Goal: Transaction & Acquisition: Purchase product/service

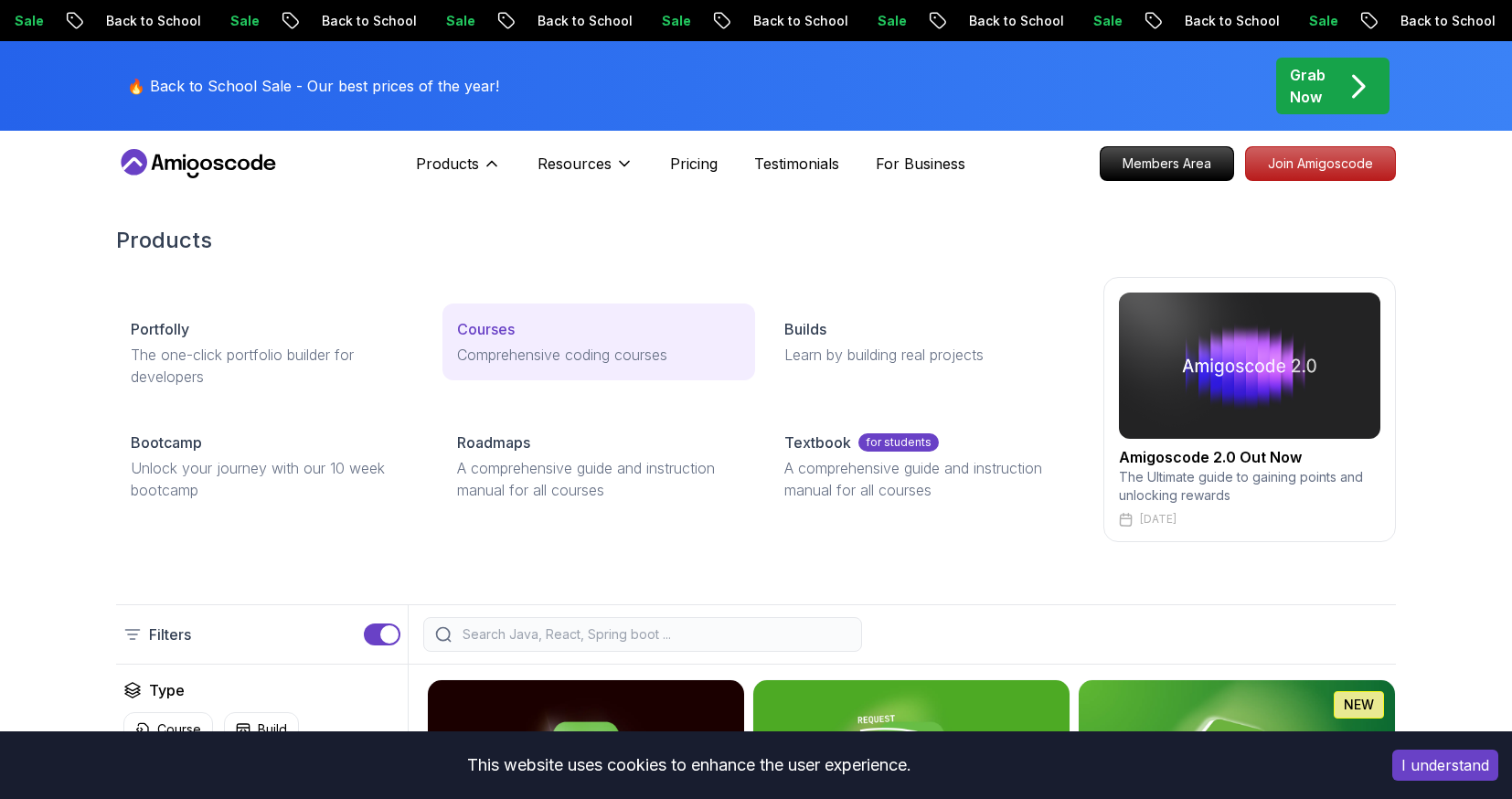
click at [574, 325] on div "Courses" at bounding box center [598, 330] width 282 height 22
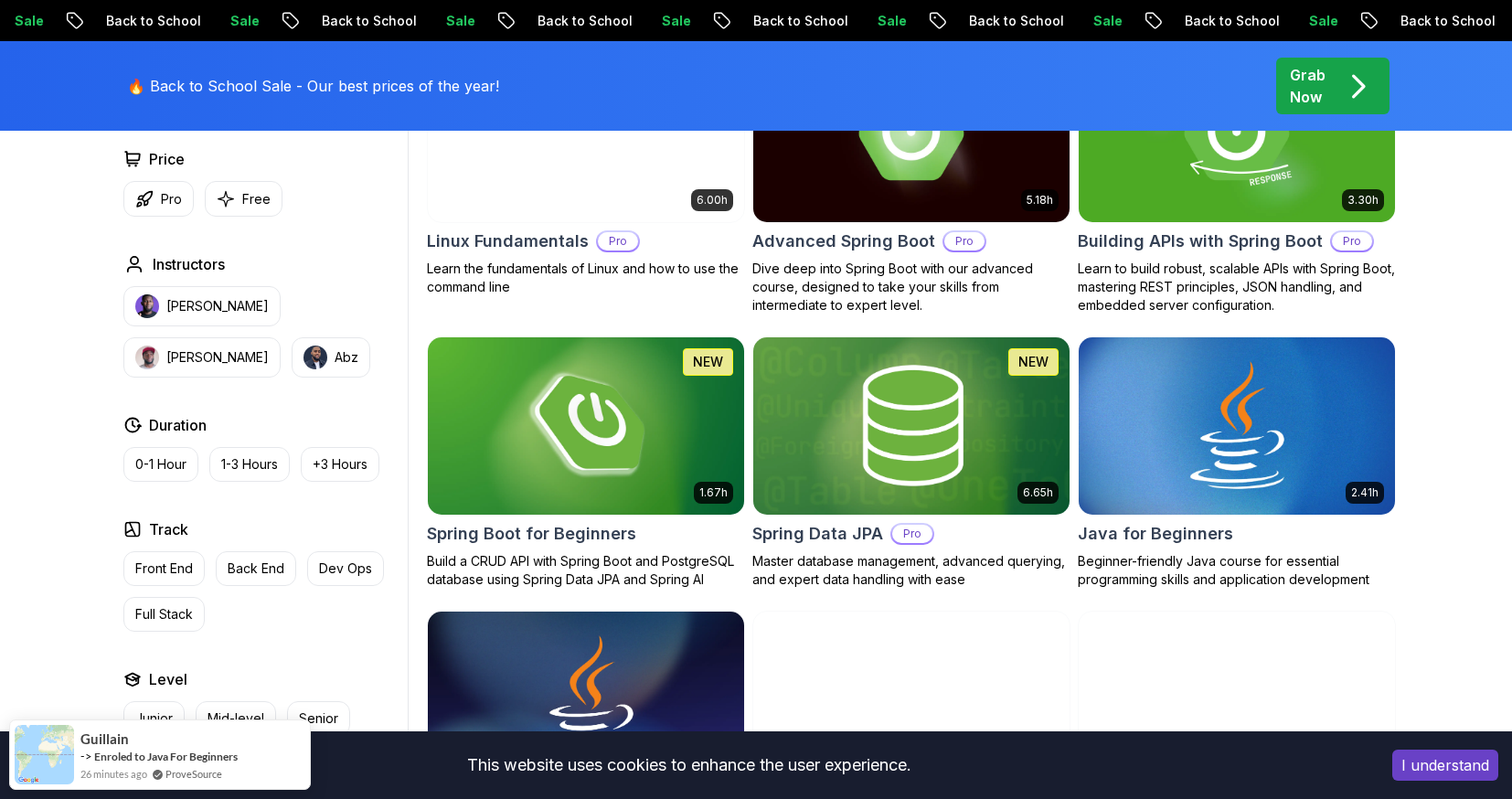
scroll to position [663, 0]
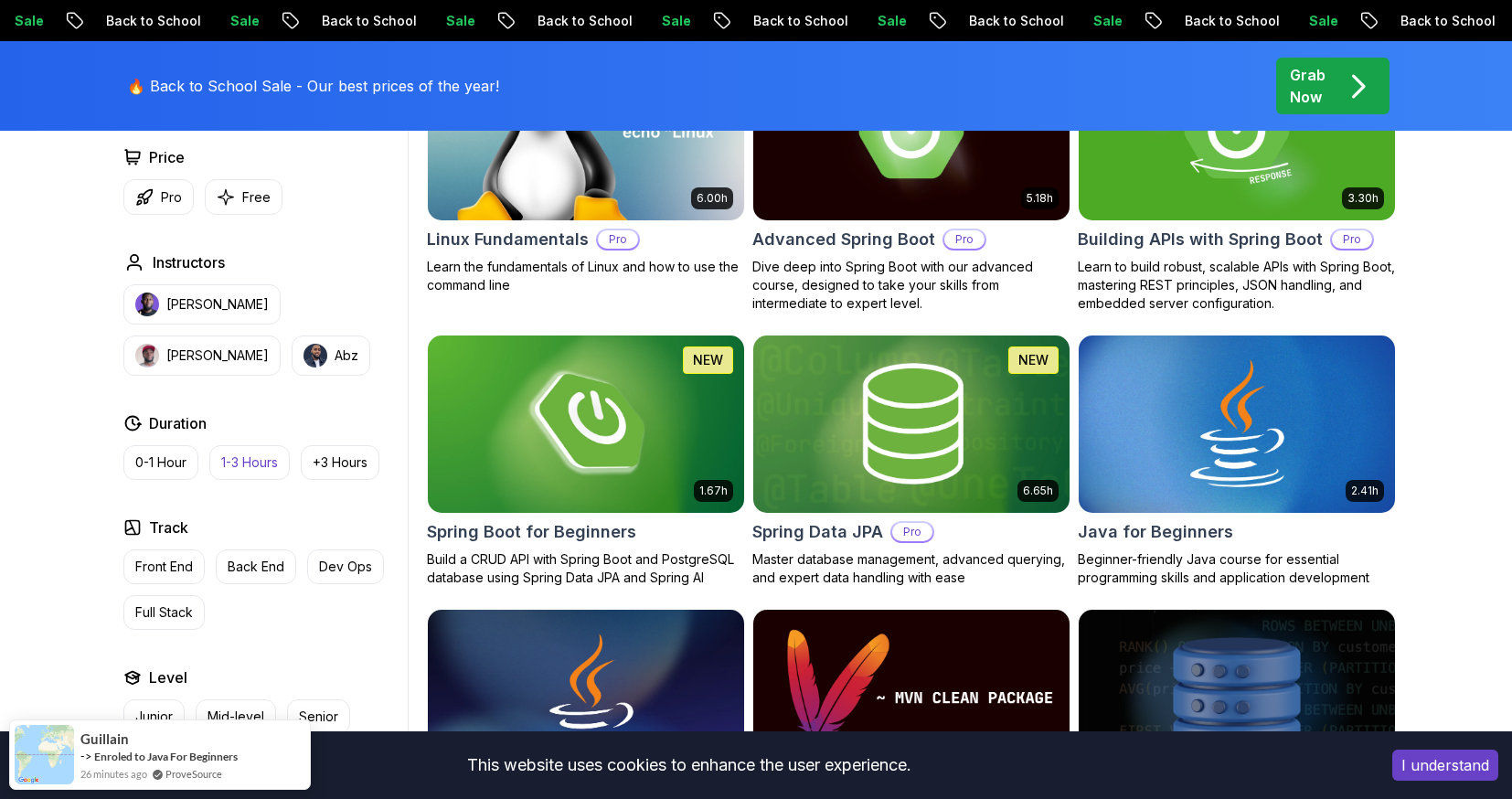
click at [263, 567] on p "Back End" at bounding box center [255, 567] width 57 height 19
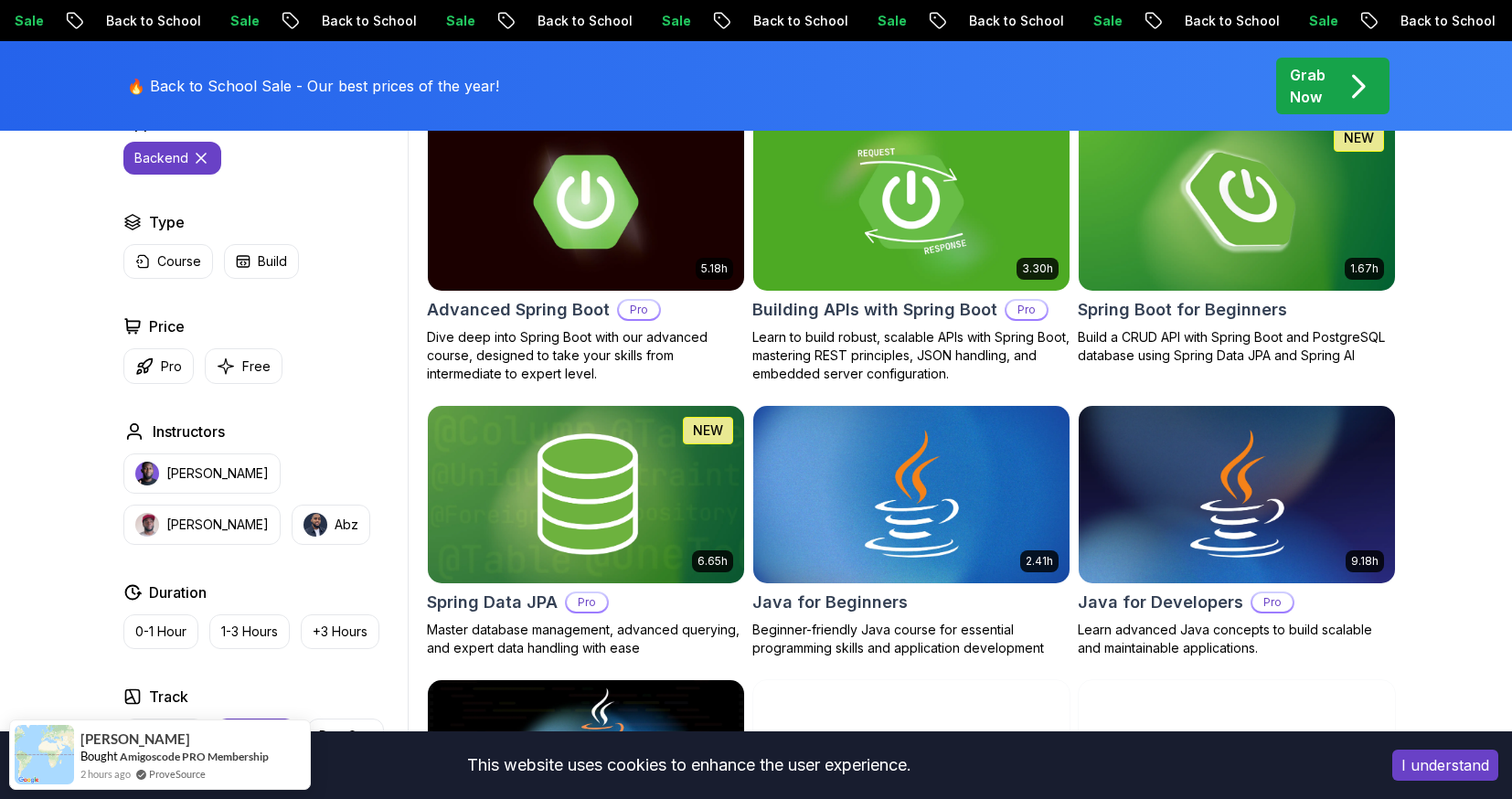
scroll to position [590, 0]
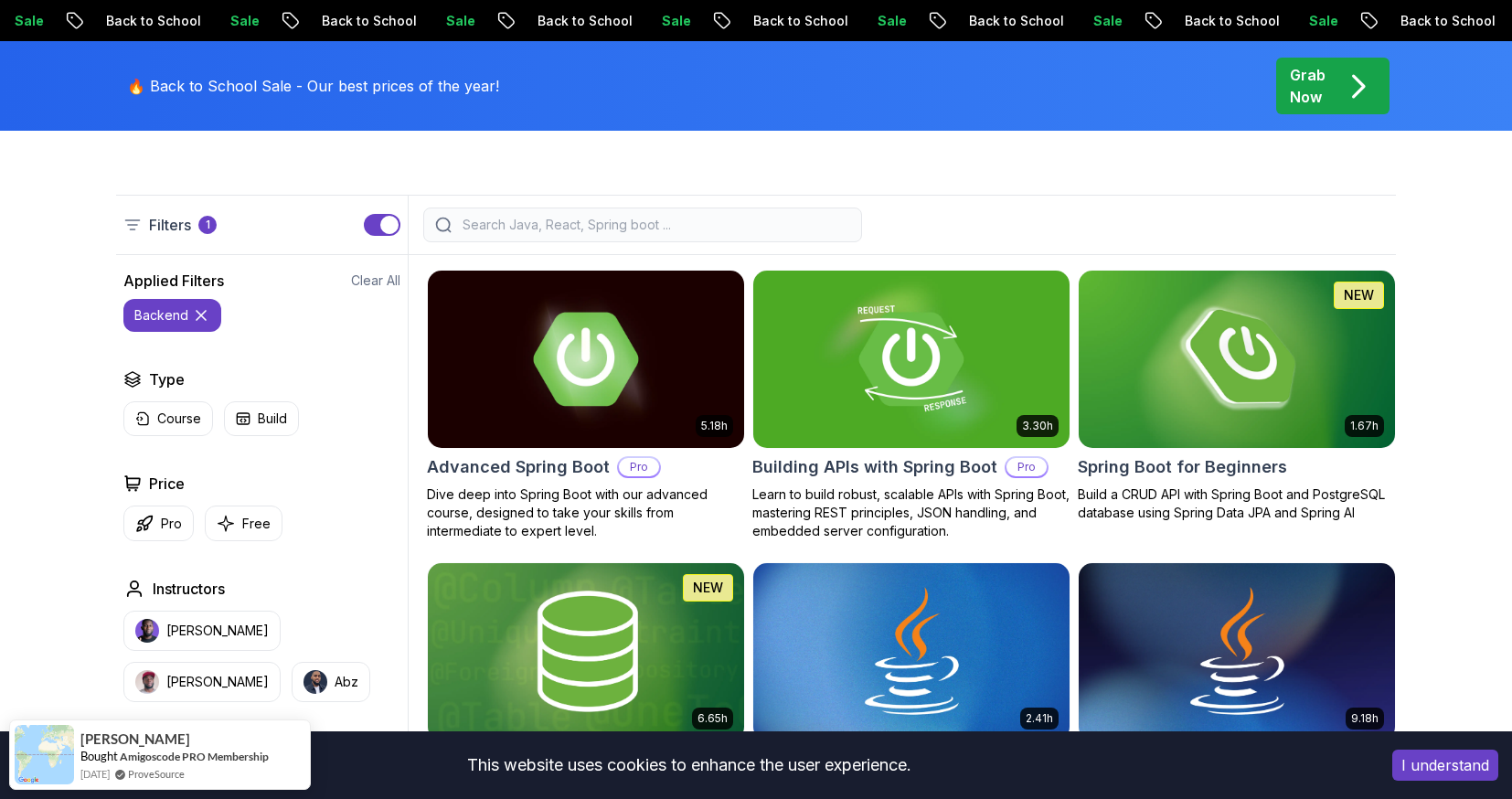
scroll to position [382, 0]
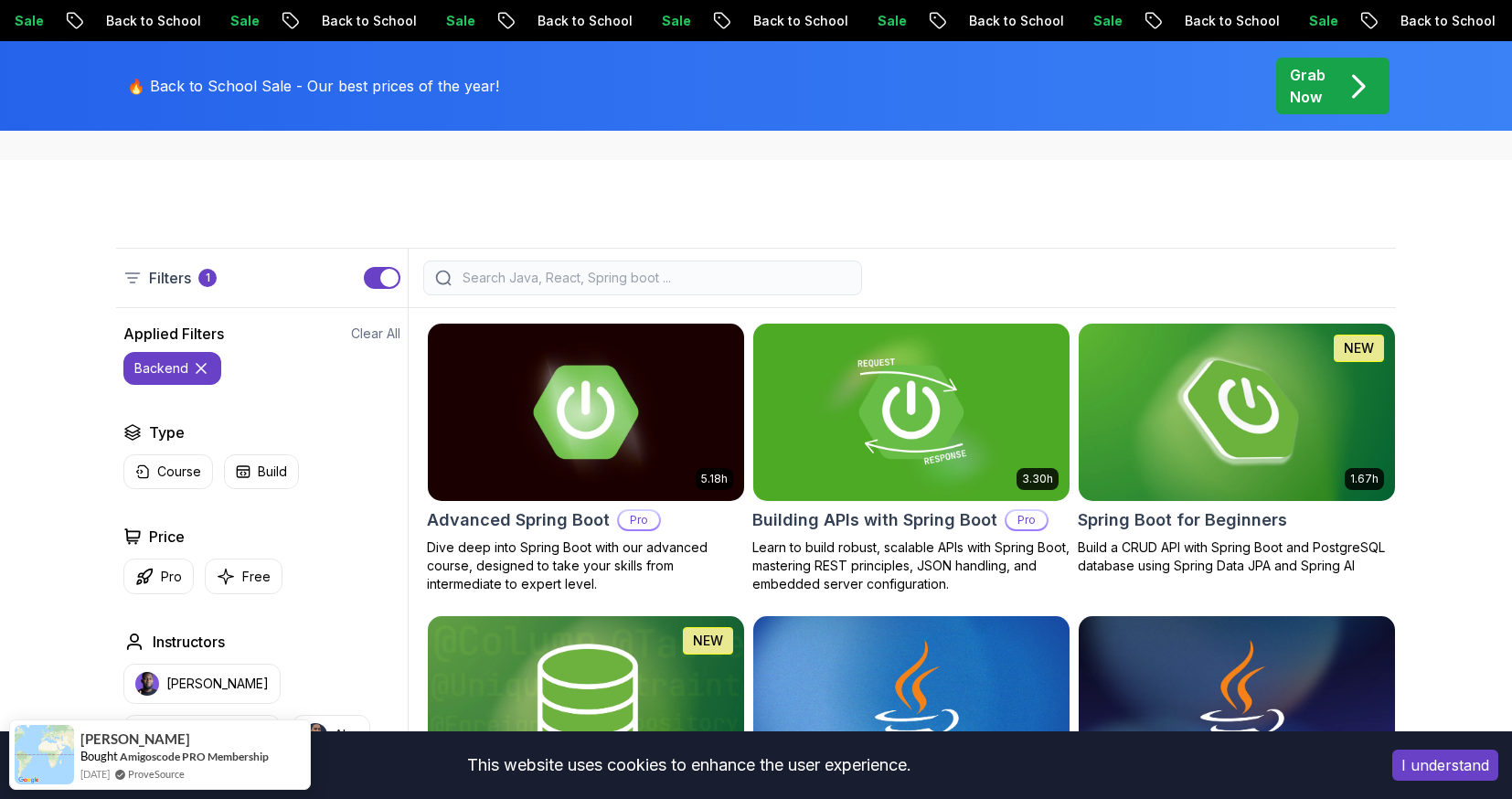
click at [1157, 435] on img at bounding box center [1236, 412] width 332 height 185
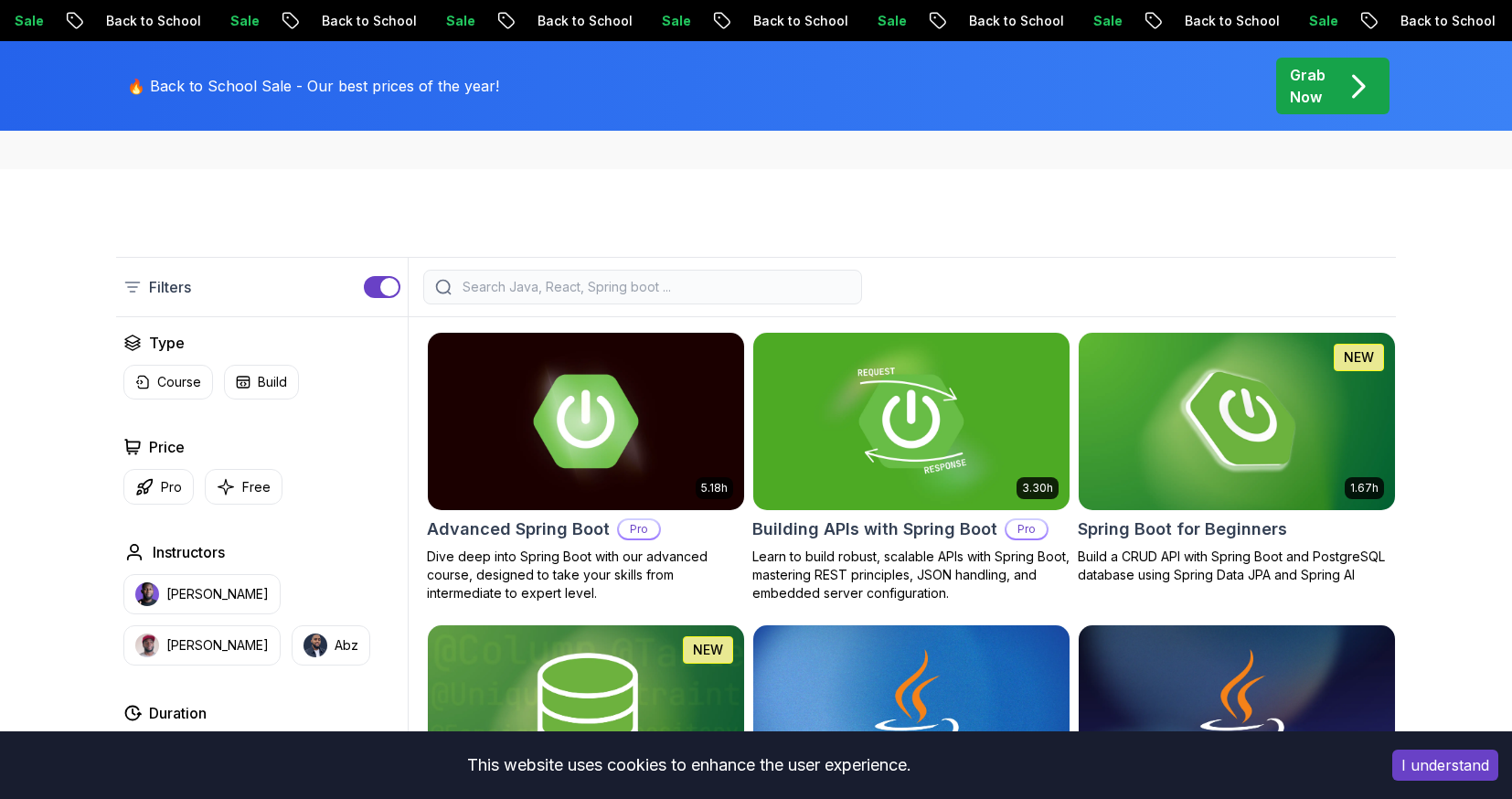
scroll to position [382, 0]
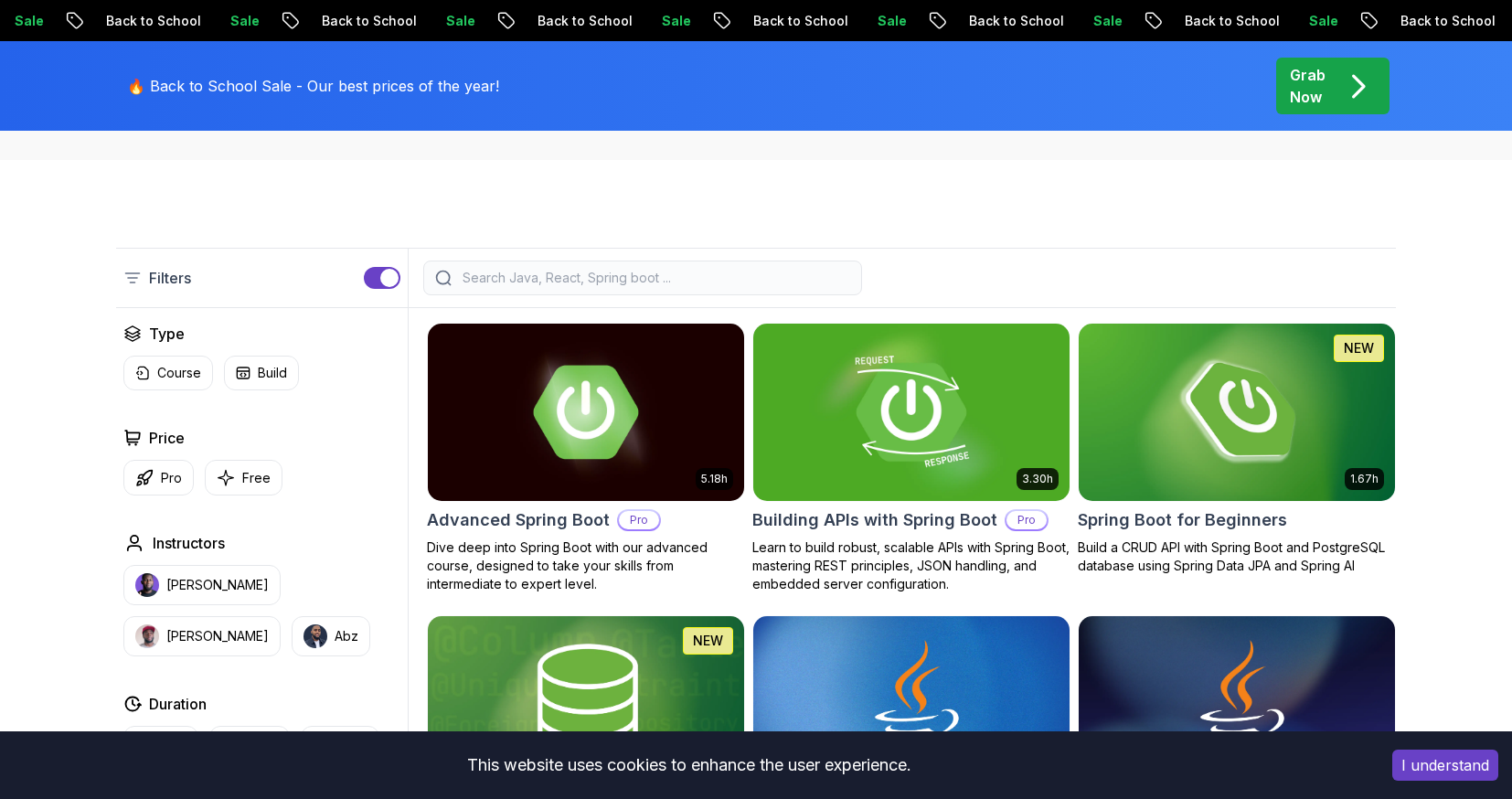
click at [934, 376] on img at bounding box center [911, 412] width 332 height 185
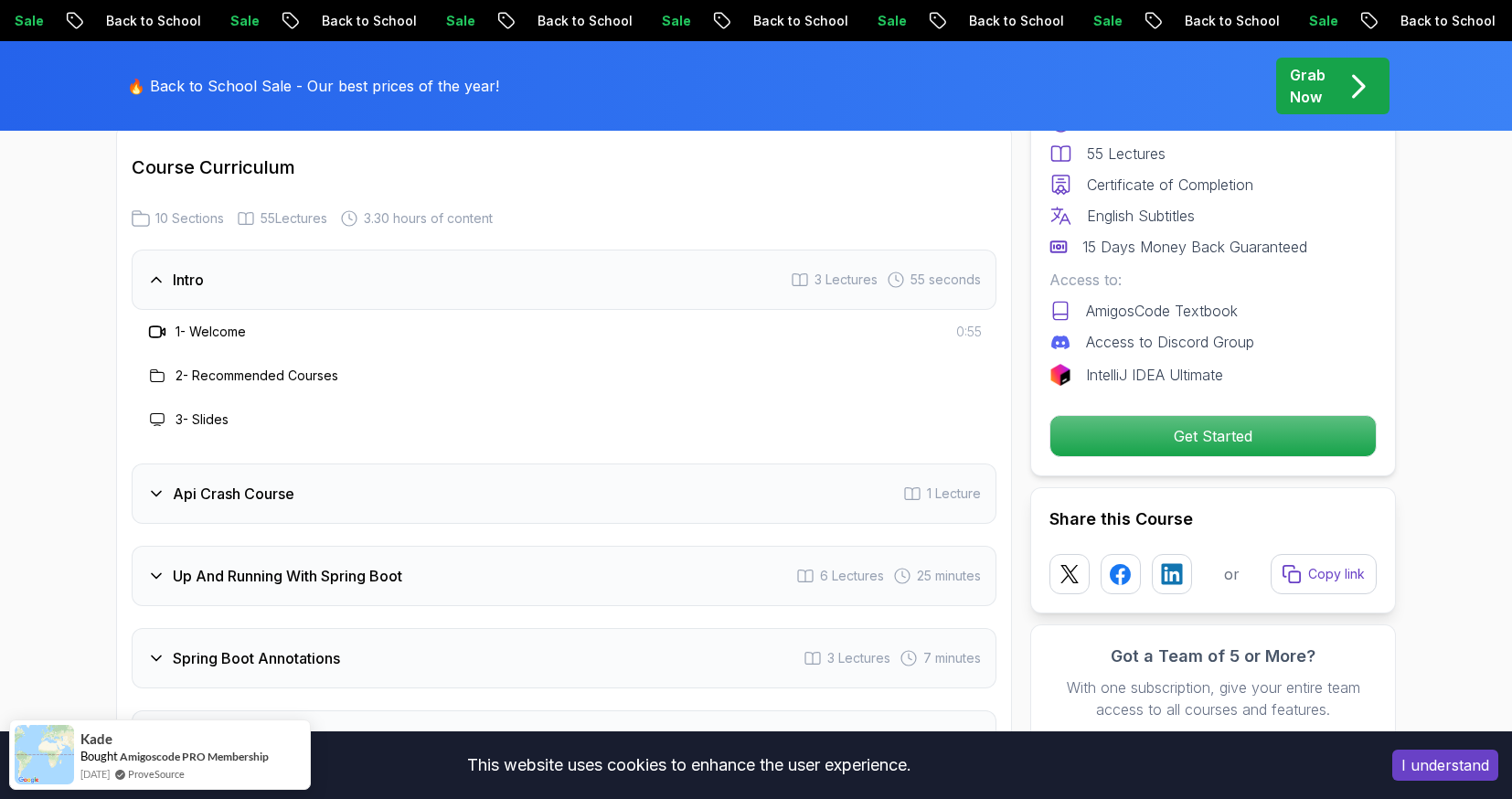
scroll to position [3040, 0]
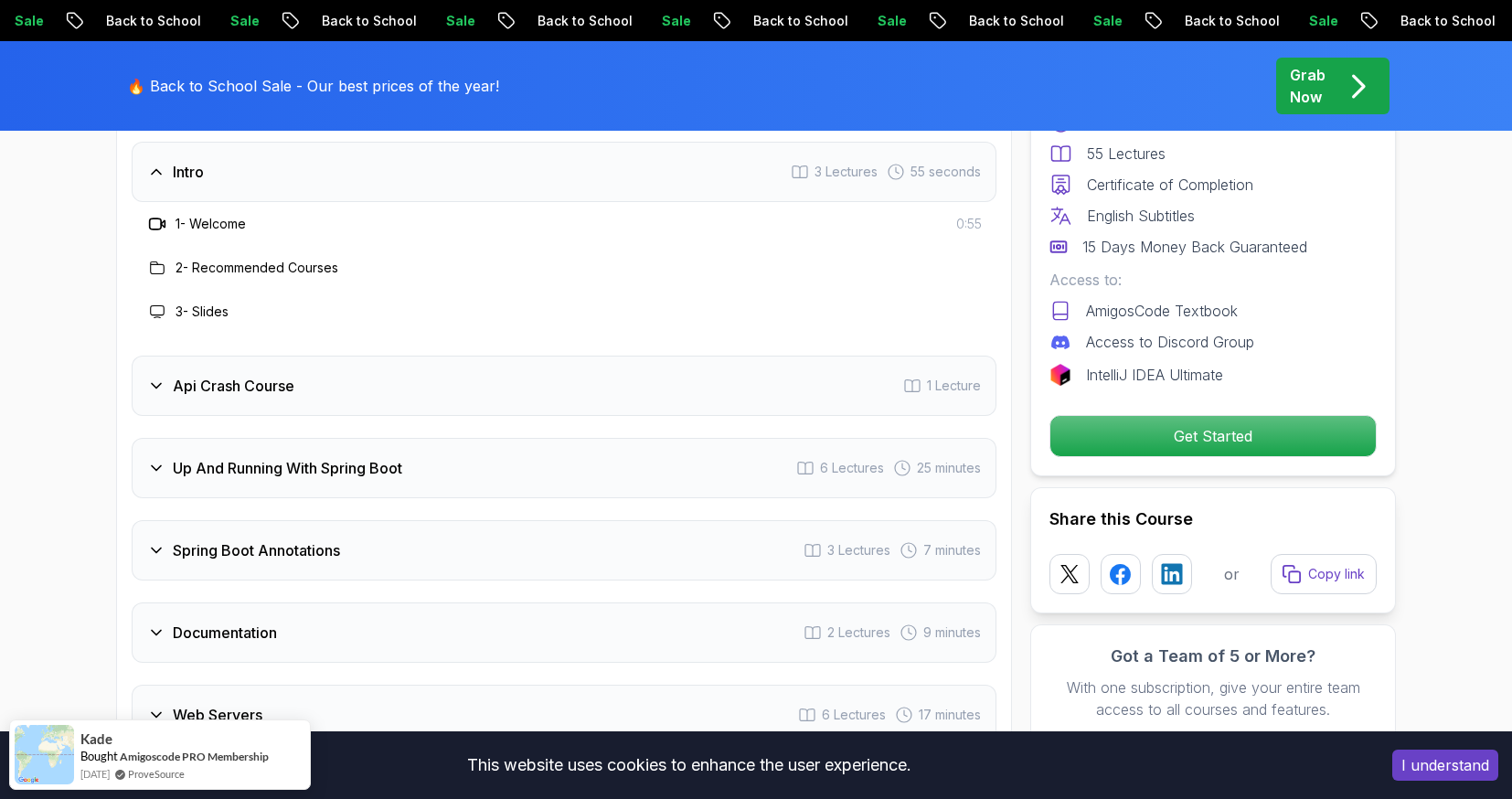
click at [1078, 23] on div "Sale Back to School" at bounding box center [1186, 20] width 216 height 20
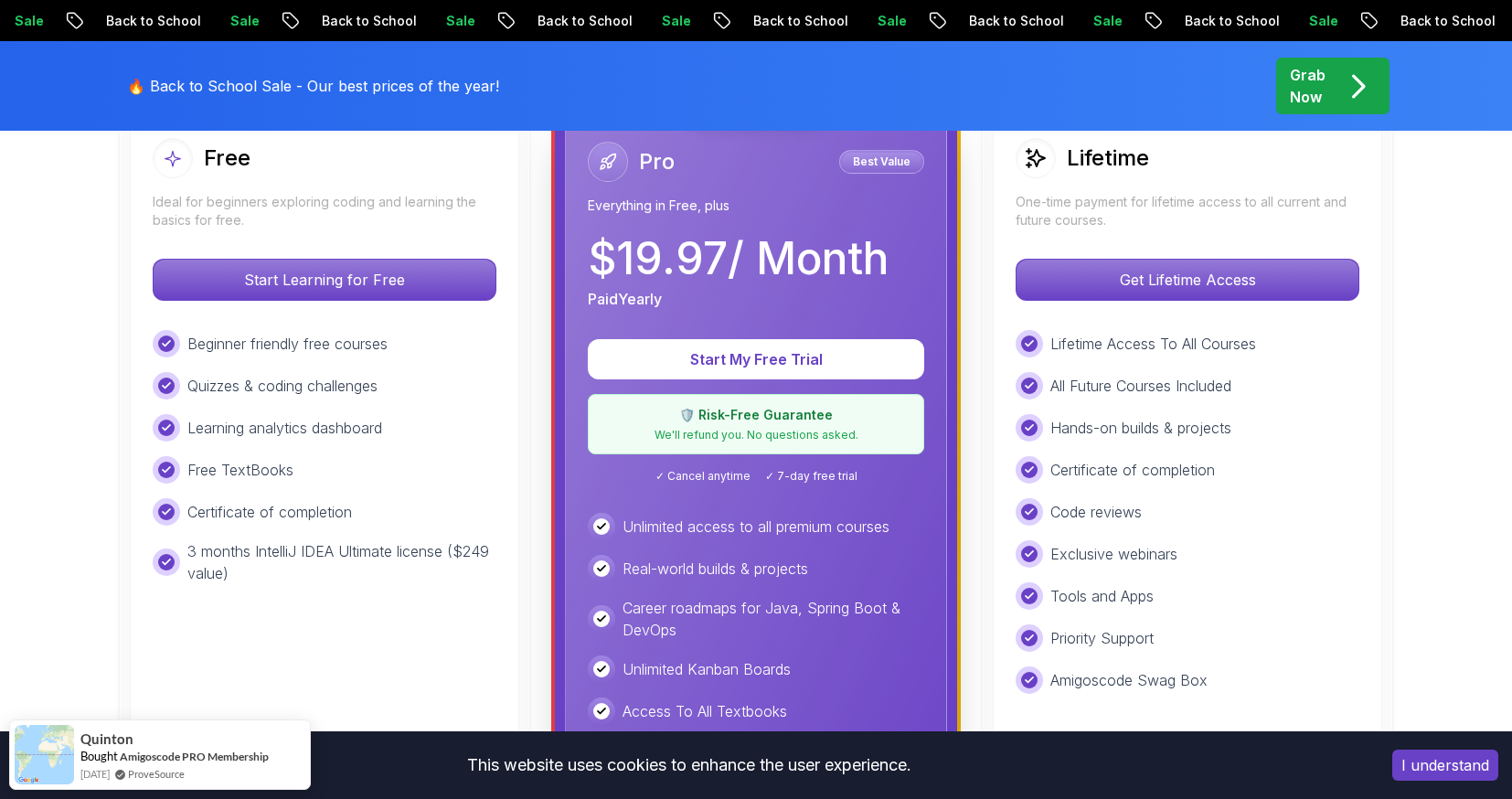
scroll to position [580, 0]
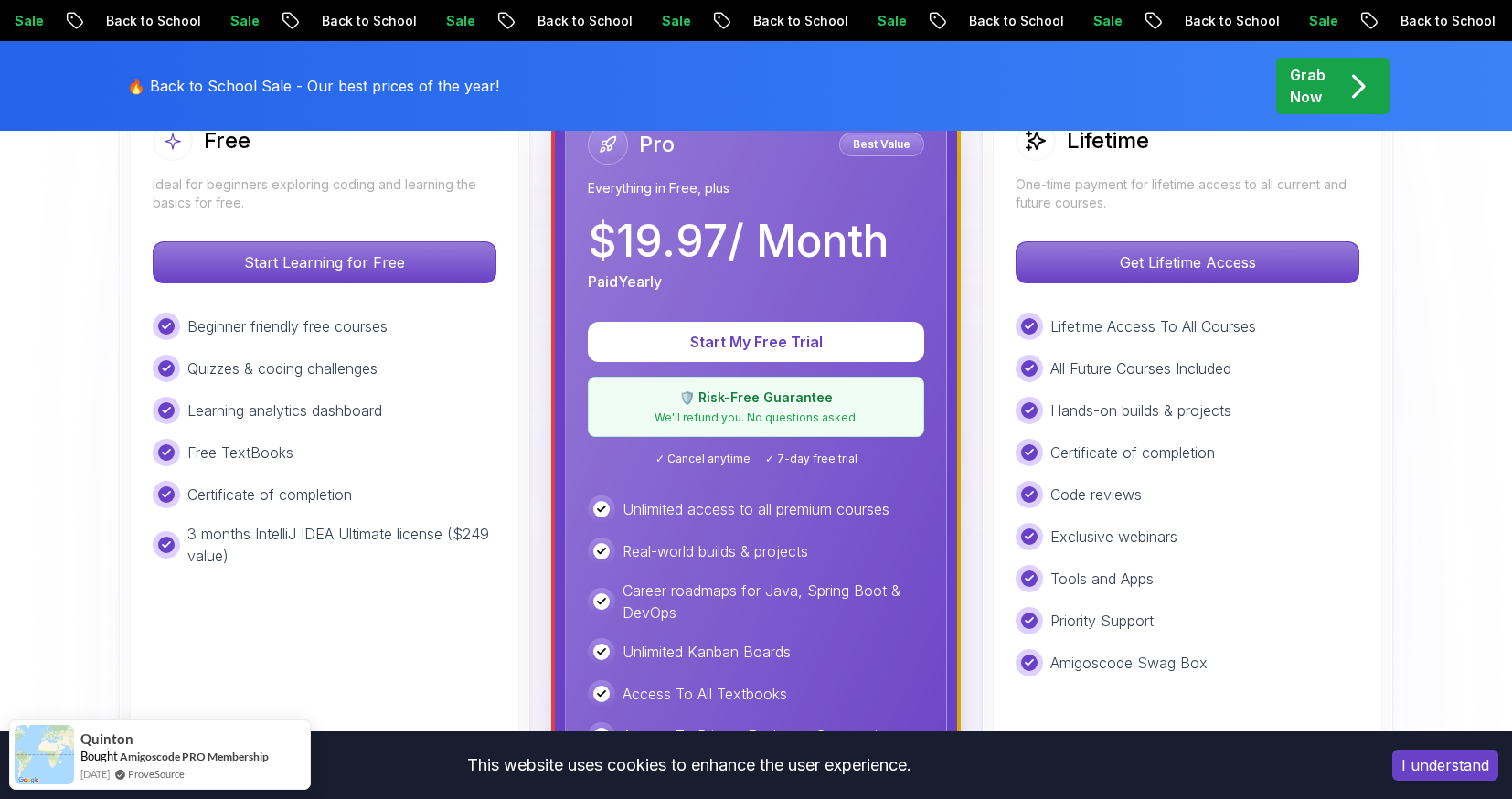
drag, startPoint x: 1228, startPoint y: 362, endPoint x: 1213, endPoint y: 334, distance: 31.8
click at [1228, 361] on p "All Future Courses Included" at bounding box center [1141, 369] width 181 height 22
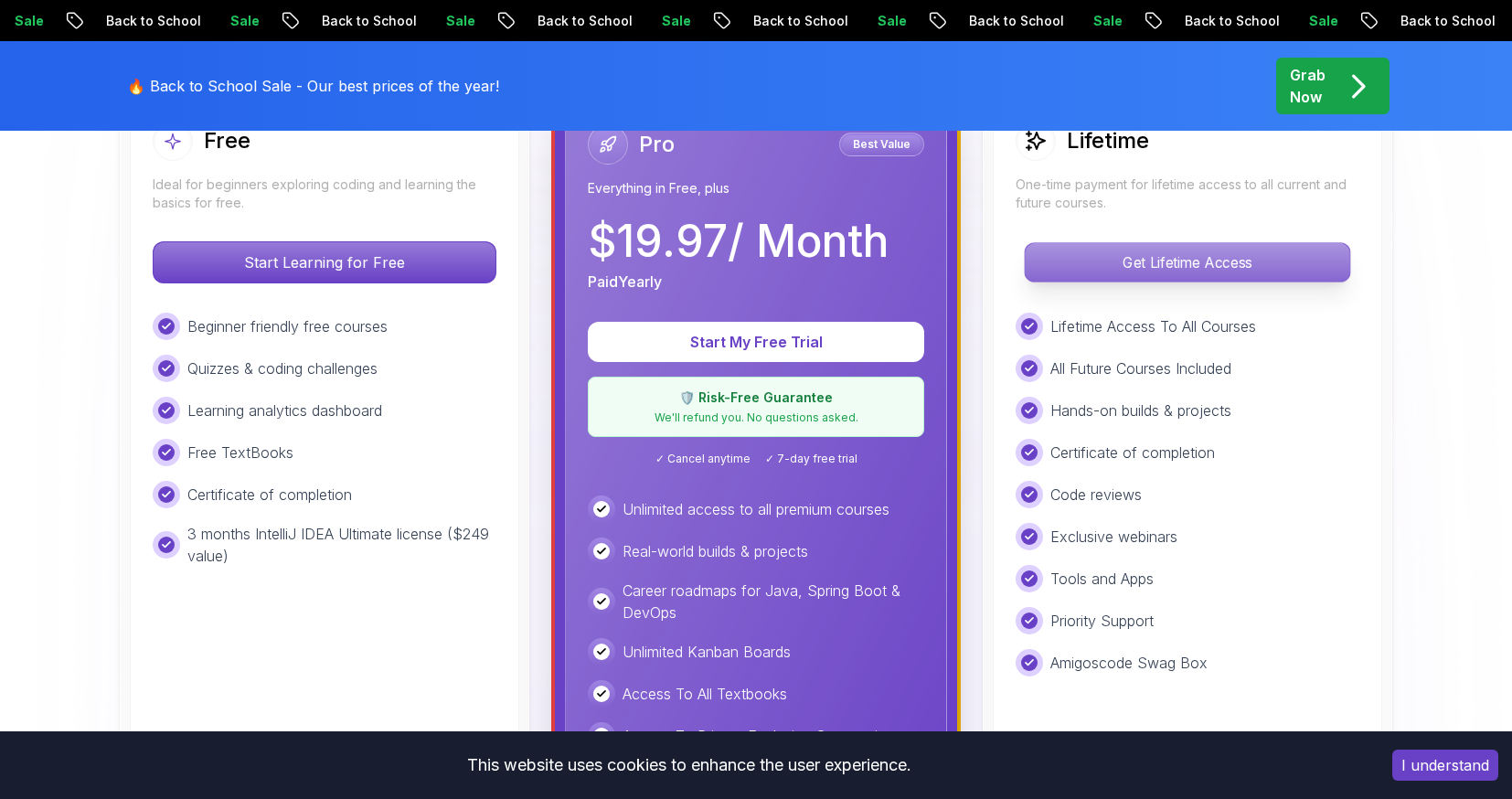
click at [1184, 277] on p "Get Lifetime Access" at bounding box center [1187, 262] width 324 height 38
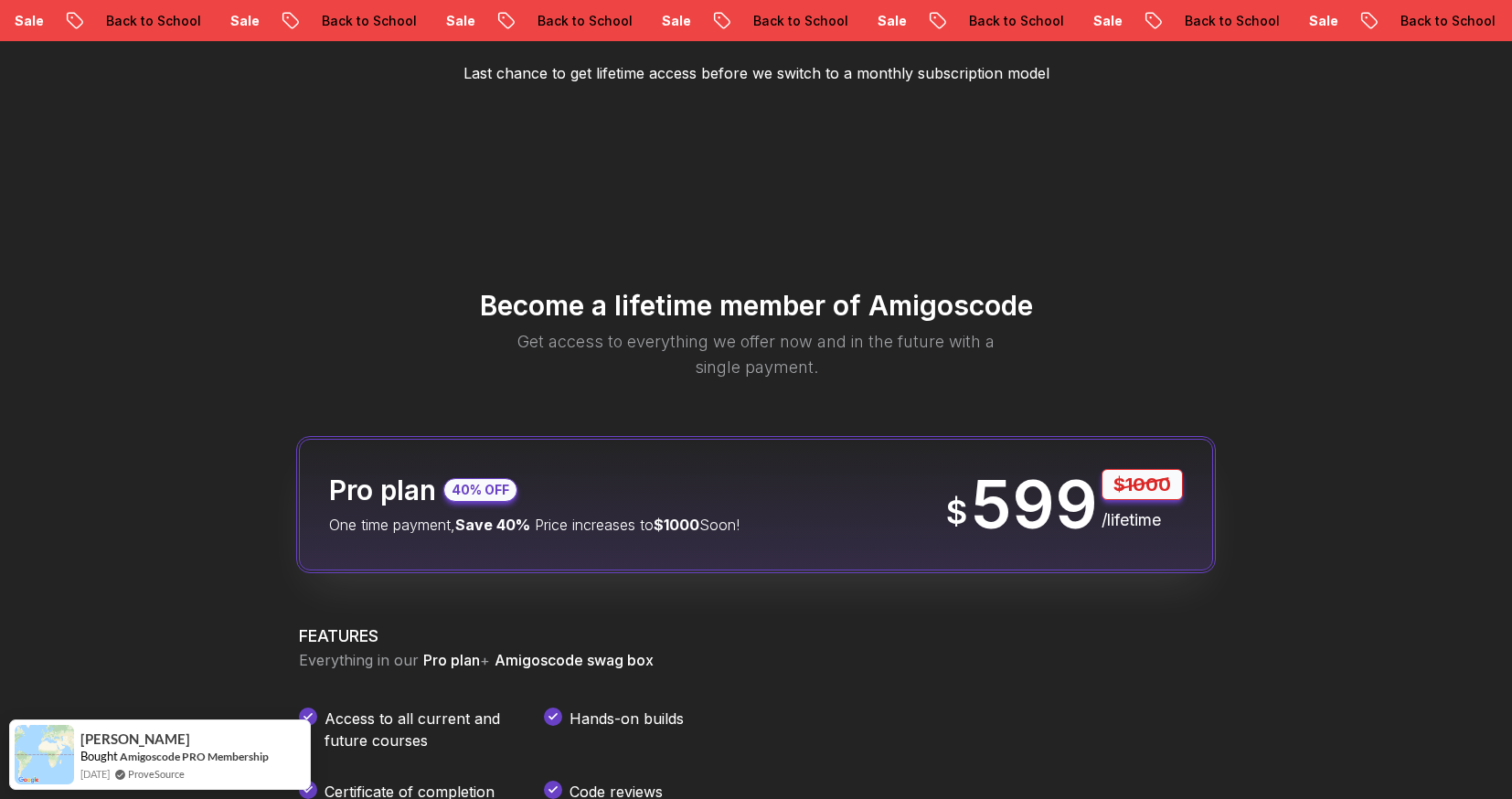
scroll to position [2110, 0]
